Goal: Transaction & Acquisition: Purchase product/service

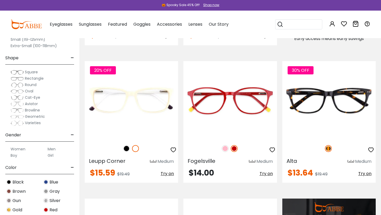
scroll to position [362, 0]
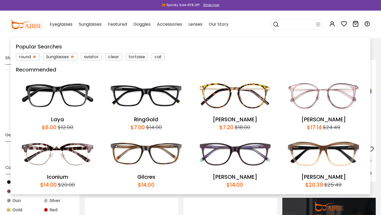
click at [288, 28] on input "search" at bounding box center [297, 25] width 37 height 10
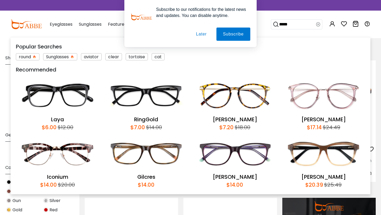
type input "******"
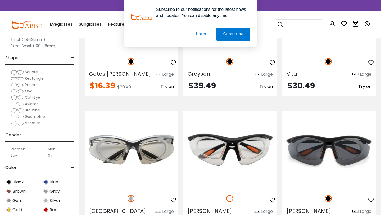
scroll to position [766, 0]
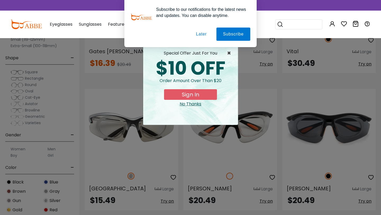
click at [229, 55] on span "×" at bounding box center [230, 53] width 7 height 6
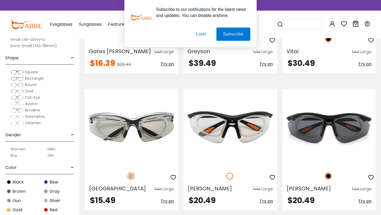
click at [203, 36] on button "Later" at bounding box center [201, 34] width 24 height 13
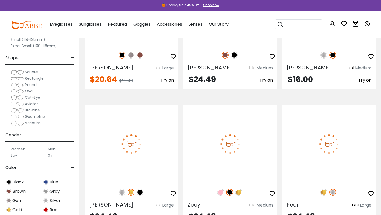
scroll to position [1720, 0]
